Goal: Task Accomplishment & Management: Use online tool/utility

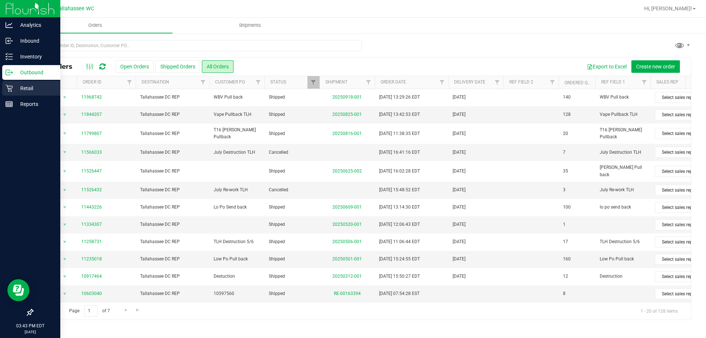
click at [12, 86] on icon at bounding box center [9, 88] width 7 height 7
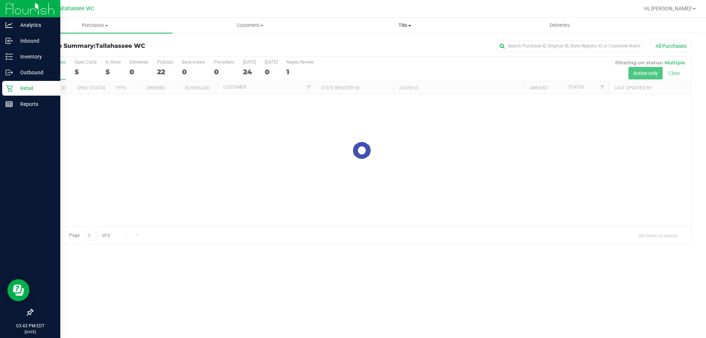
click at [407, 22] on span "Tills" at bounding box center [404, 25] width 154 height 7
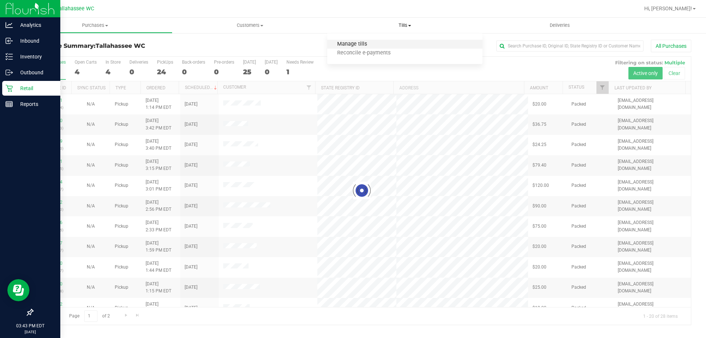
click at [348, 46] on span "Manage tills" at bounding box center [352, 44] width 50 height 6
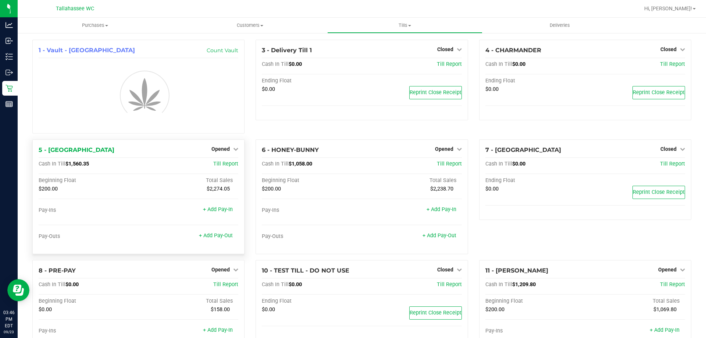
click at [75, 164] on span "$1,560.35" at bounding box center [77, 164] width 24 height 6
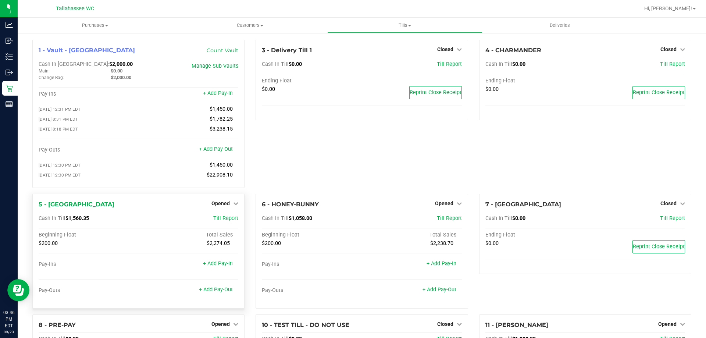
copy span "1,560.35"
